Goal: Task Accomplishment & Management: Complete application form

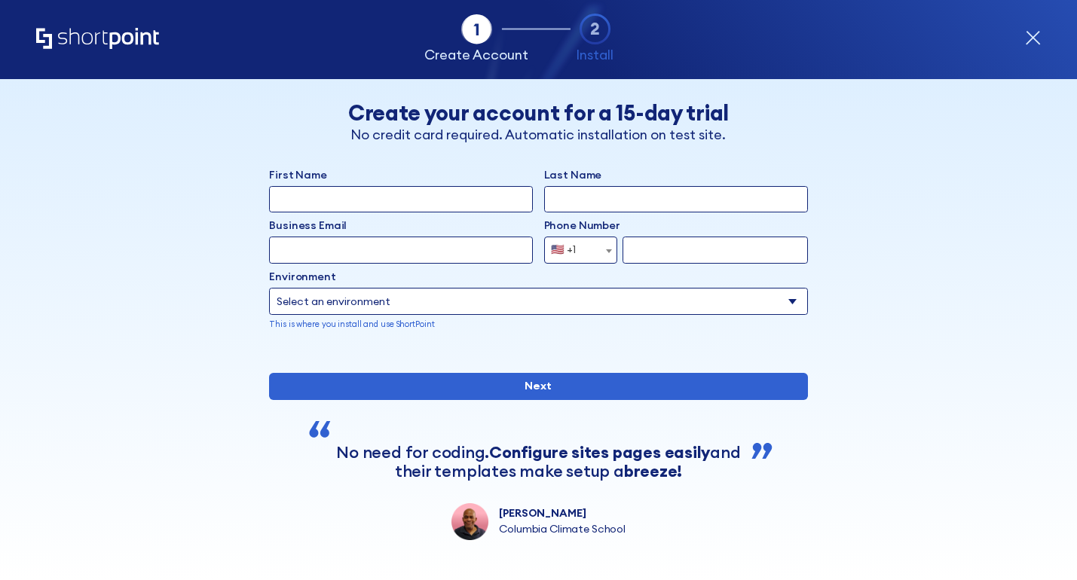
click at [477, 197] on input "First Name" at bounding box center [401, 199] width 264 height 27
type input "[PERSON_NAME]"
click at [567, 200] on input "Last Name" at bounding box center [676, 199] width 264 height 27
type input "[PERSON_NAME]"
click at [650, 257] on input "form" at bounding box center [714, 250] width 185 height 27
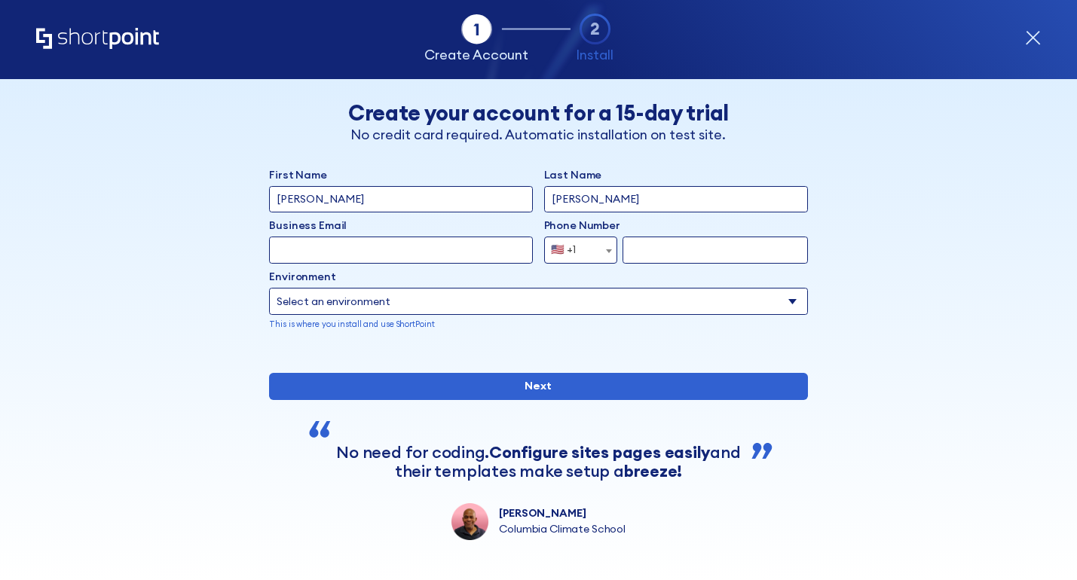
click at [650, 257] on input "form" at bounding box center [714, 250] width 185 height 27
click at [412, 259] on input "Business Email" at bounding box center [401, 250] width 264 height 27
type input "[EMAIL_ADDRESS][DOMAIN_NAME]"
click at [407, 302] on select "Select an environment Microsoft 365 SharePoint Online SharePoint 2019 (On-Premi…" at bounding box center [538, 301] width 539 height 27
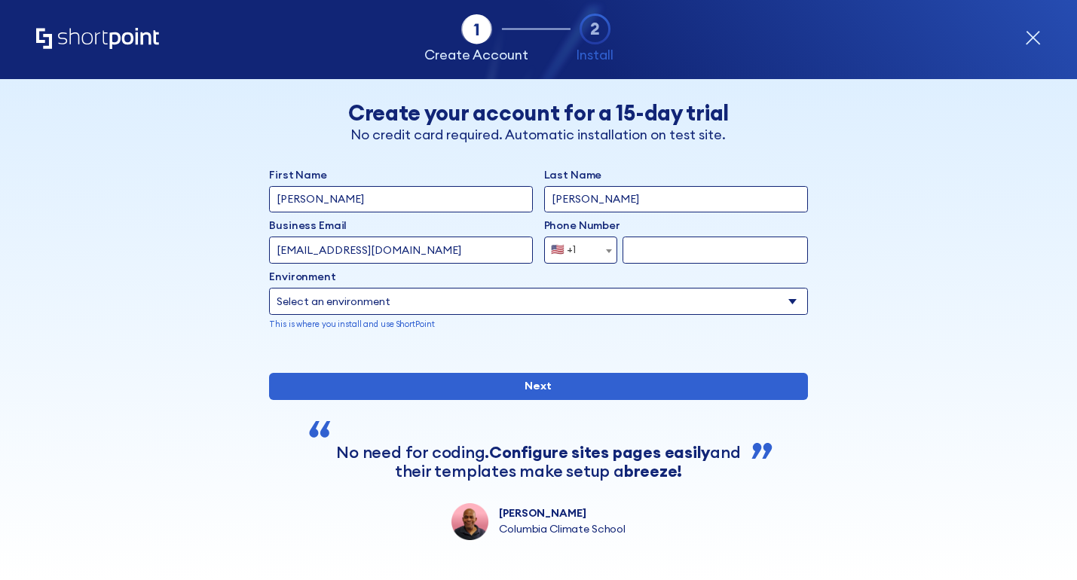
select select "SharePoint Online"
click at [269, 288] on select "Select an environment Microsoft 365 SharePoint Online SharePoint 2019 (On-Premi…" at bounding box center [538, 301] width 539 height 27
click at [638, 248] on input "form" at bounding box center [714, 250] width 185 height 27
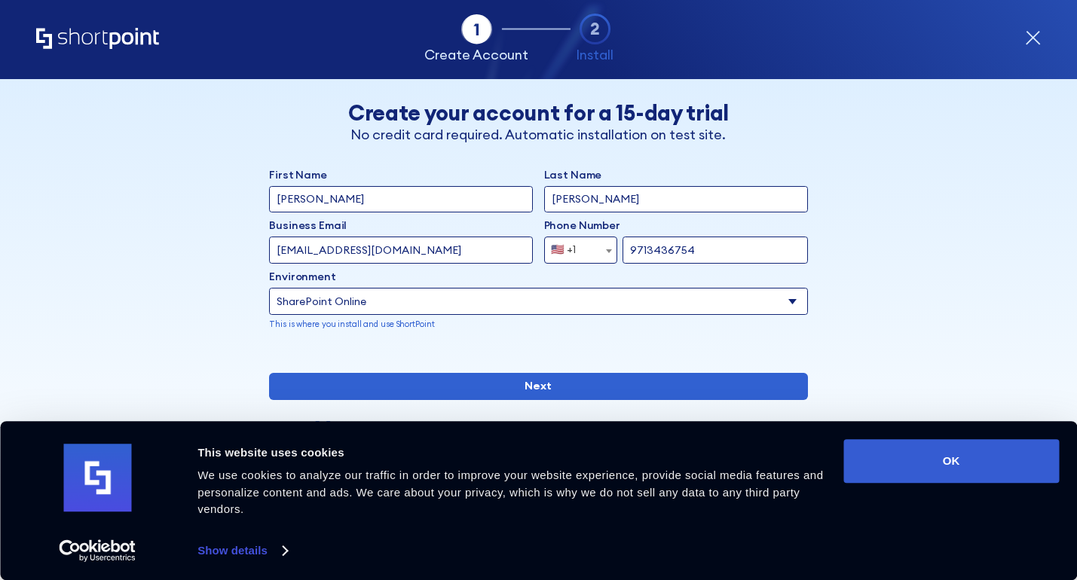
type input "9713436754"
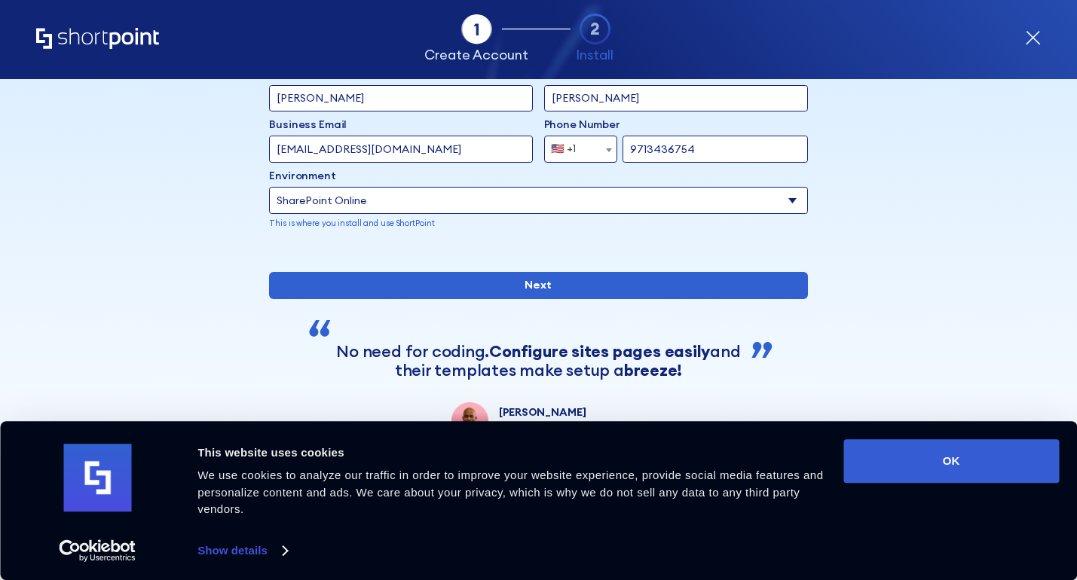
scroll to position [136, 0]
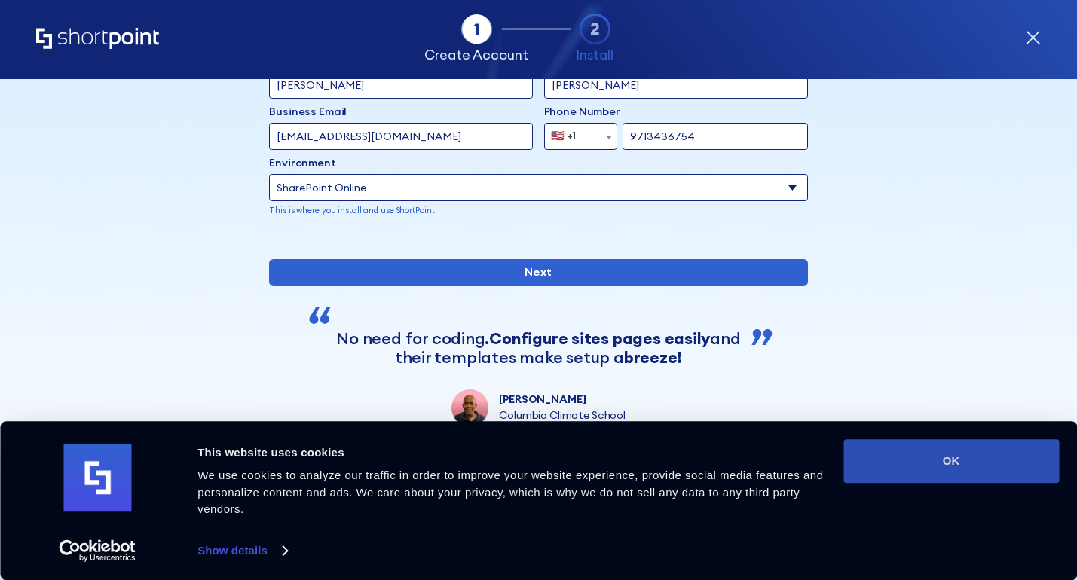
click at [912, 465] on button "OK" at bounding box center [950, 461] width 215 height 44
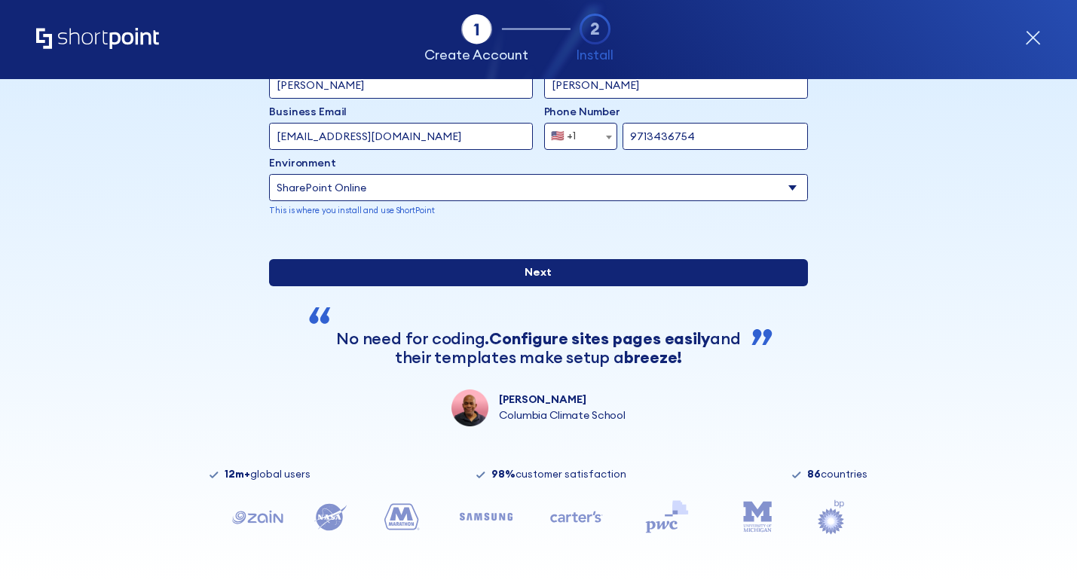
click at [571, 286] on input "Next" at bounding box center [538, 272] width 539 height 27
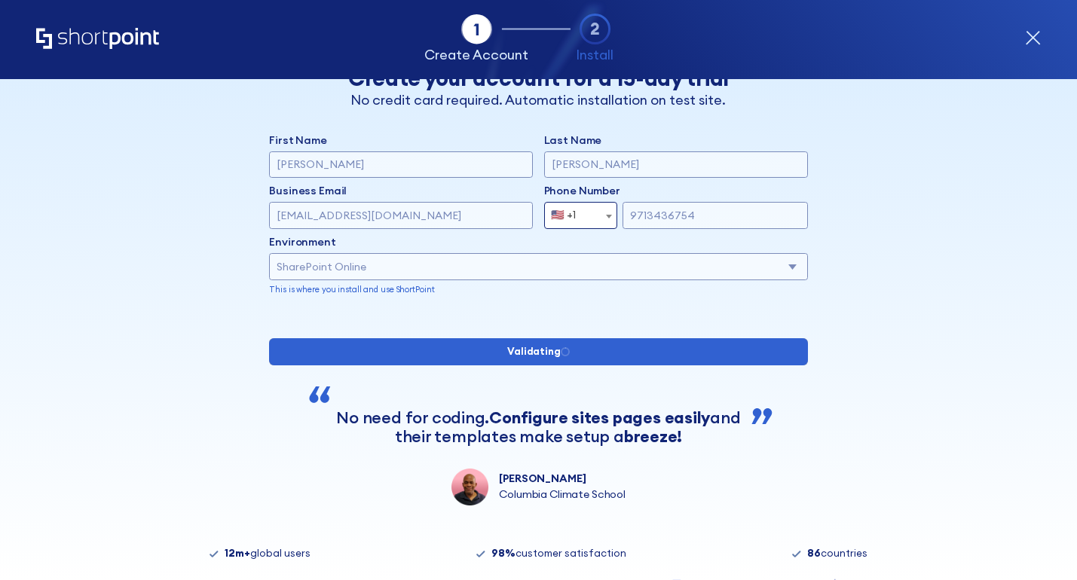
scroll to position [29, 0]
